Goal: Navigation & Orientation: Go to known website

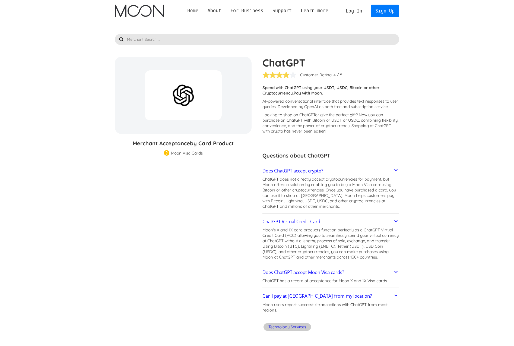
click at [203, 11] on link "Home" at bounding box center [193, 10] width 20 height 7
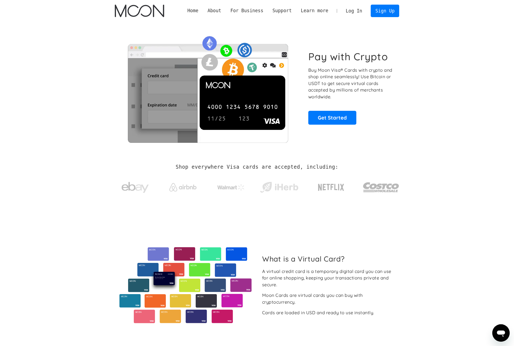
click at [464, 118] on section "Pay with Crypto Buy Moon Visa® Cards with crypto and shop online seamlessly! Us…" at bounding box center [257, 88] width 514 height 132
click at [344, 117] on link "Get Started" at bounding box center [332, 118] width 48 height 14
